Goal: Navigation & Orientation: Find specific page/section

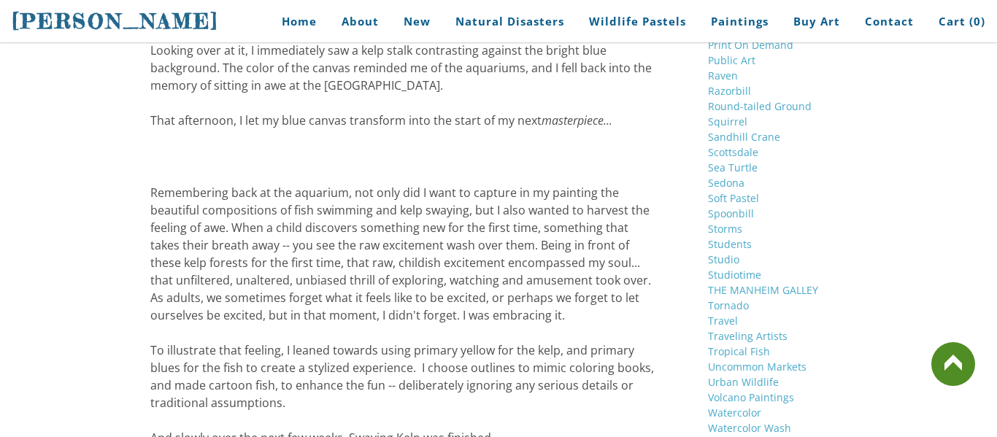
scroll to position [2770, 0]
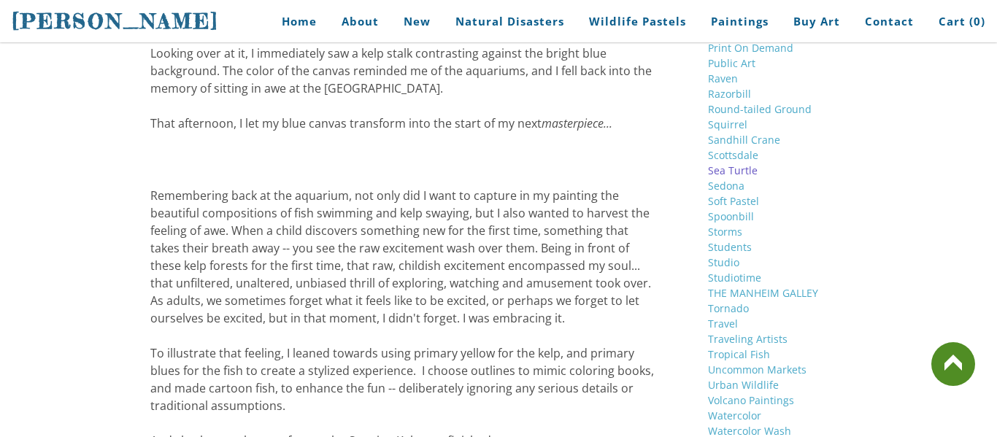
click at [740, 164] on link "Sea Turtle" at bounding box center [733, 171] width 50 height 14
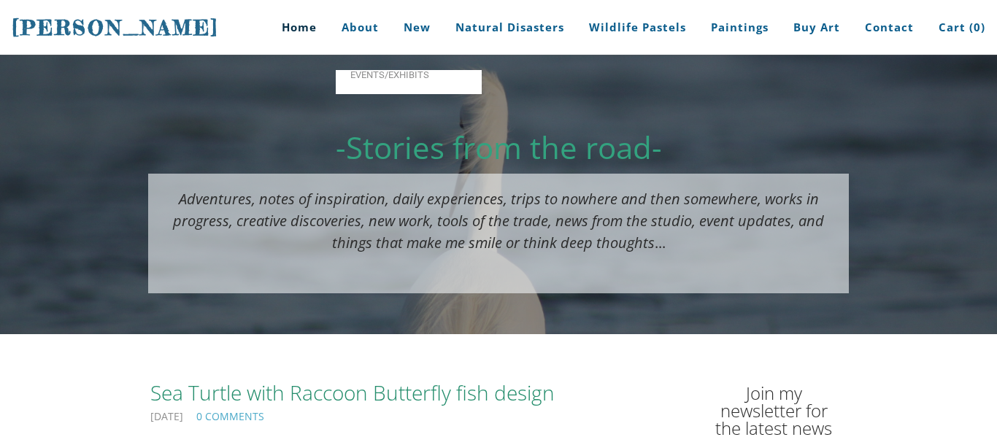
click at [318, 30] on link "Home" at bounding box center [294, 27] width 68 height 55
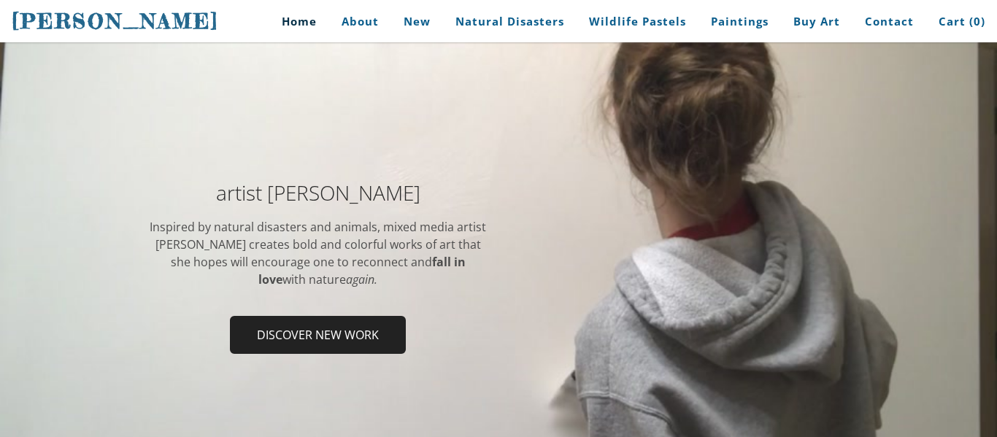
scroll to position [131, 0]
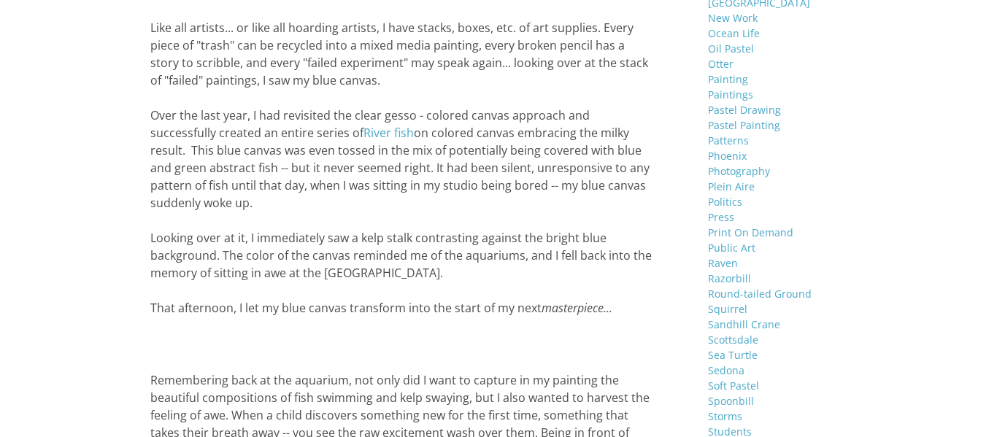
scroll to position [2640, 0]
